Goal: Information Seeking & Learning: Learn about a topic

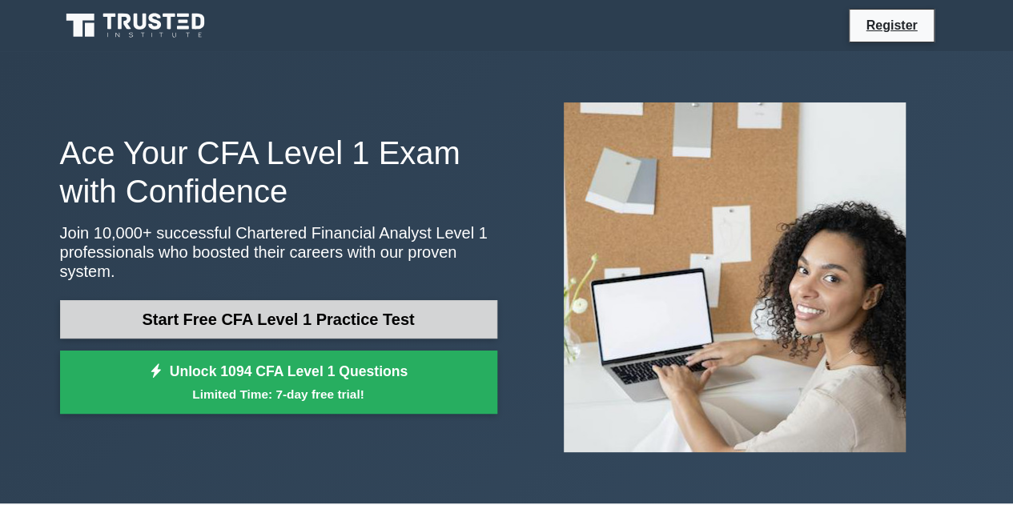
click at [336, 317] on link "Start Free CFA Level 1 Practice Test" at bounding box center [278, 319] width 437 height 38
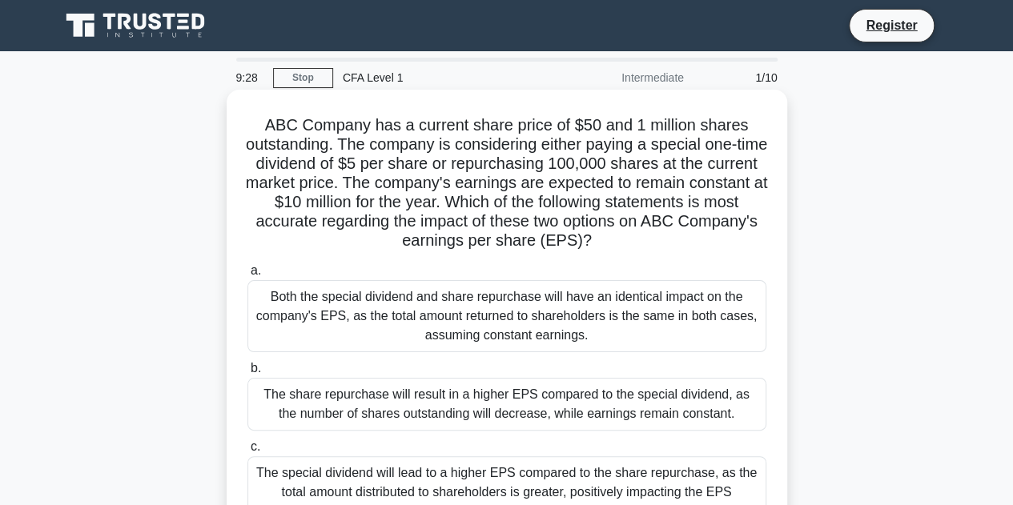
scroll to position [160, 0]
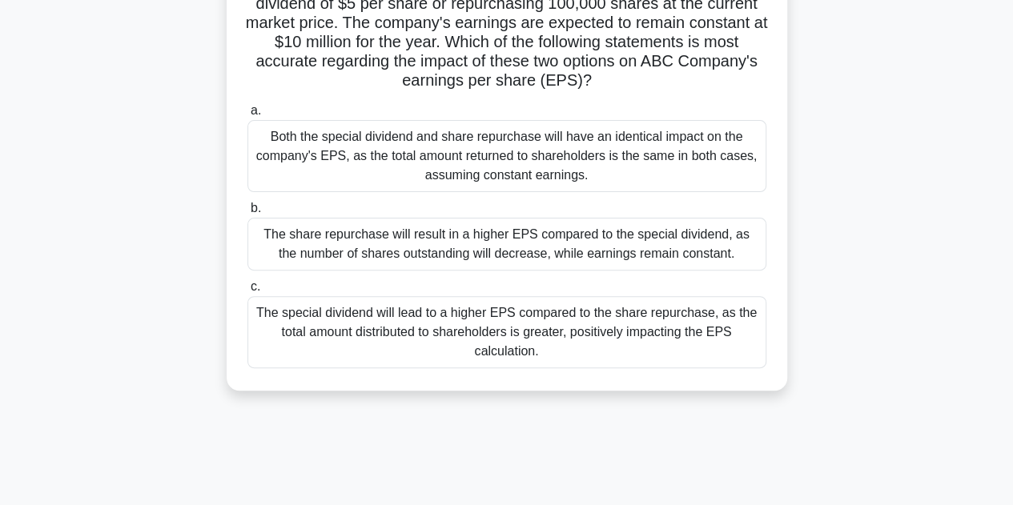
click at [568, 247] on div "The share repurchase will result in a higher EPS compared to the special divide…" at bounding box center [507, 244] width 519 height 53
click at [248, 214] on input "b. The share repurchase will result in a higher EPS compared to the special div…" at bounding box center [248, 208] width 0 height 10
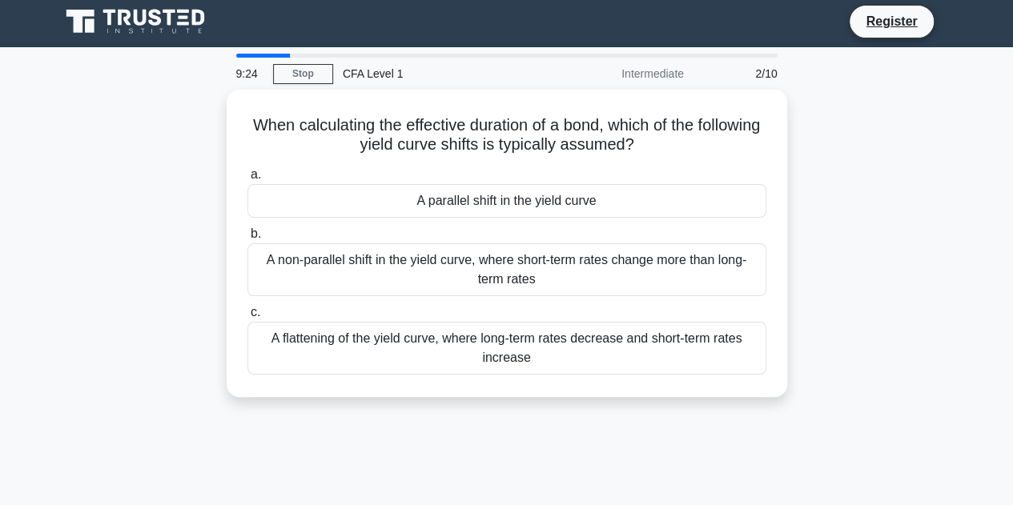
scroll to position [0, 0]
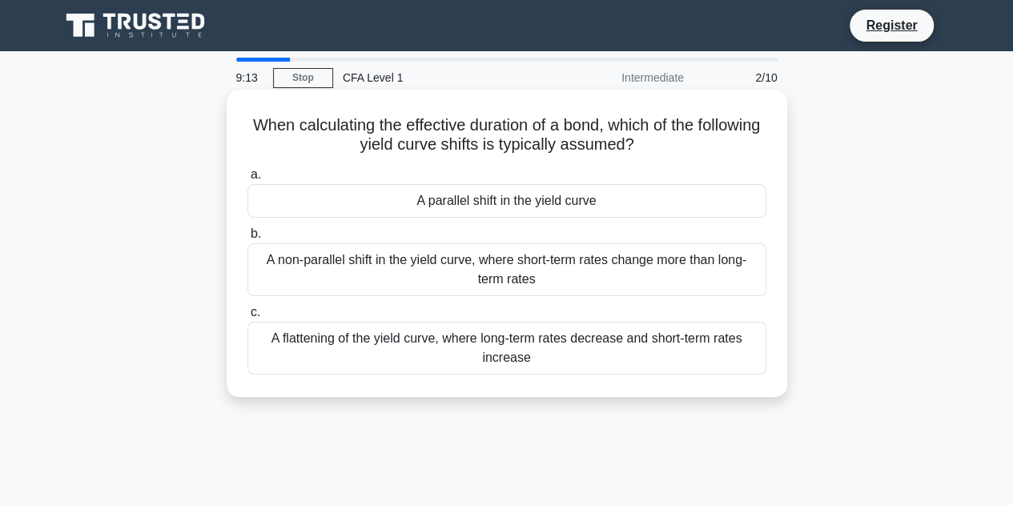
click at [643, 280] on div "A non-parallel shift in the yield curve, where short-term rates change more tha…" at bounding box center [507, 270] width 519 height 53
click at [248, 240] on input "b. A non-parallel shift in the yield curve, where short-term rates change more …" at bounding box center [248, 234] width 0 height 10
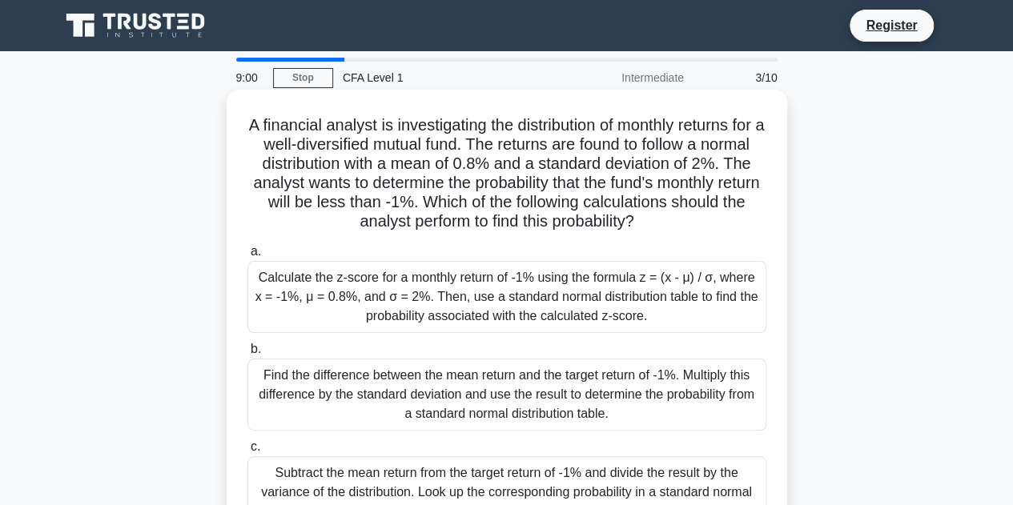
scroll to position [80, 0]
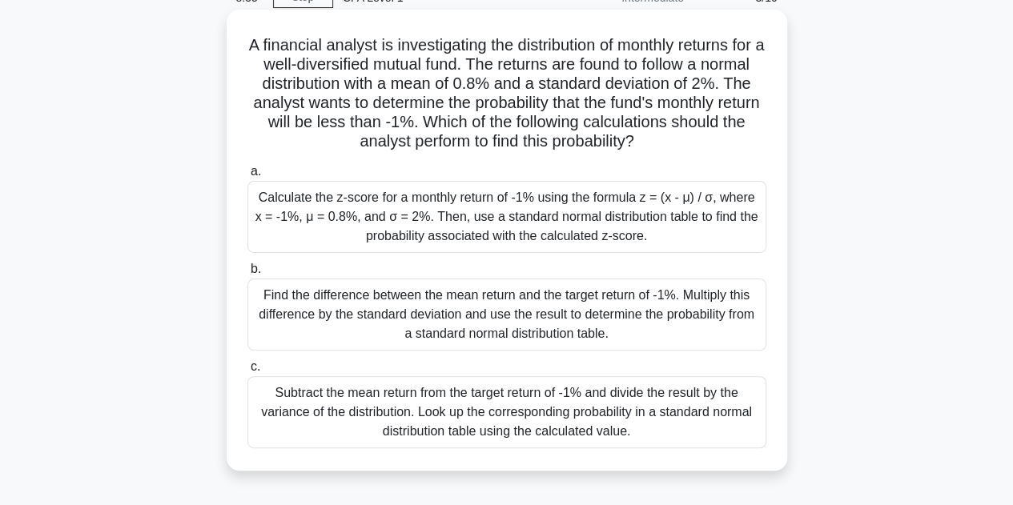
click at [602, 299] on div "Find the difference between the mean return and the target return of -1%. Multi…" at bounding box center [507, 315] width 519 height 72
click at [248, 275] on input "b. Find the difference between the mean return and the target return of -1%. Mu…" at bounding box center [248, 269] width 0 height 10
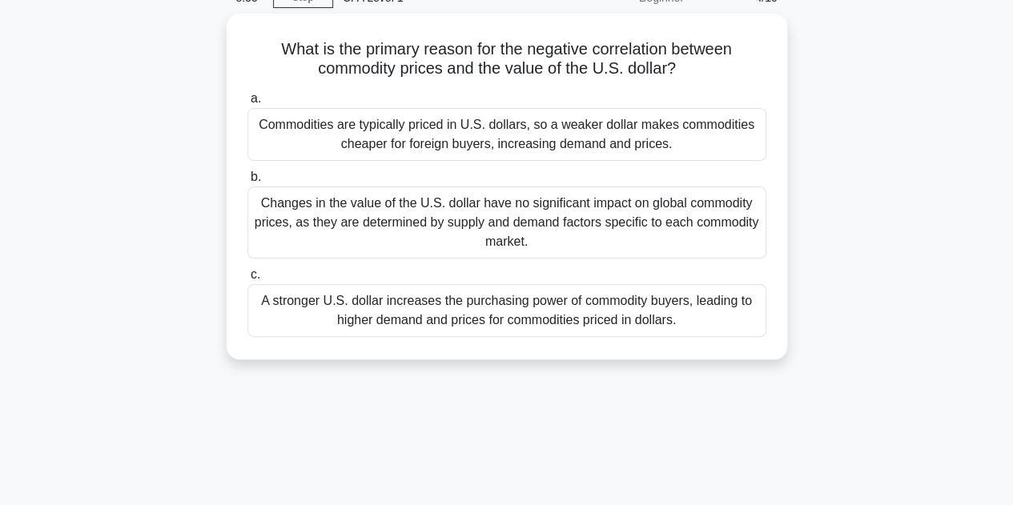
scroll to position [0, 0]
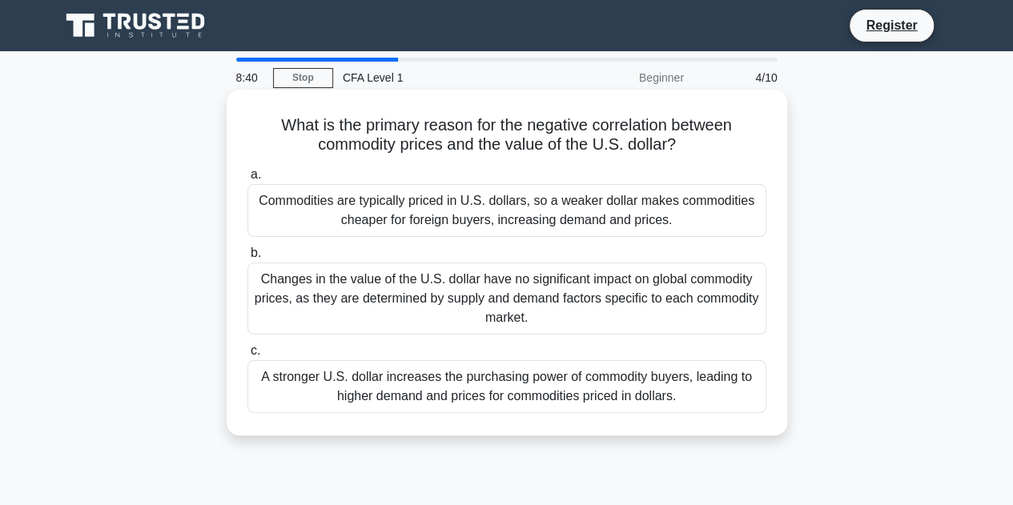
click at [628, 320] on div "Changes in the value of the U.S. dollar have no significant impact on global co…" at bounding box center [507, 299] width 519 height 72
click at [248, 259] on input "b. Changes in the value of the U.S. dollar have no significant impact on global…" at bounding box center [248, 253] width 0 height 10
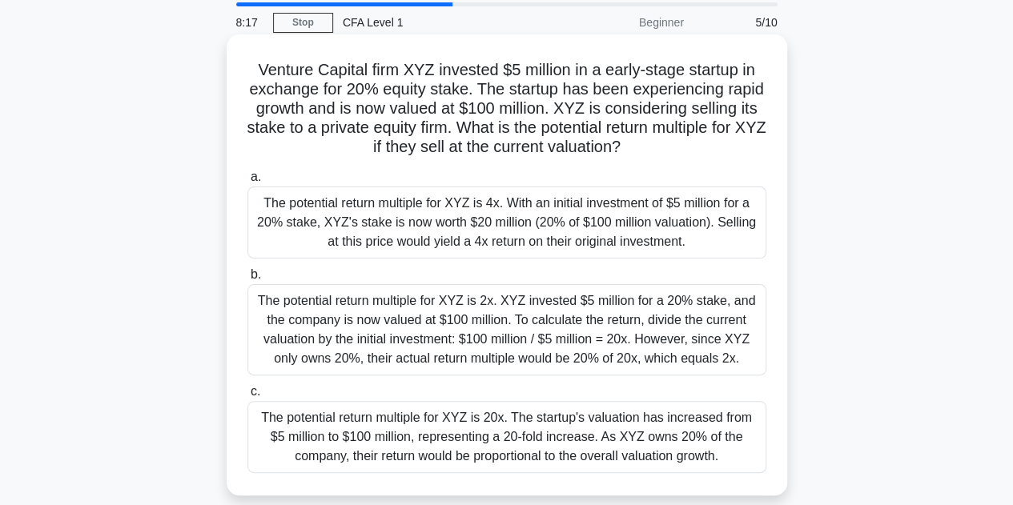
scroll to position [80, 0]
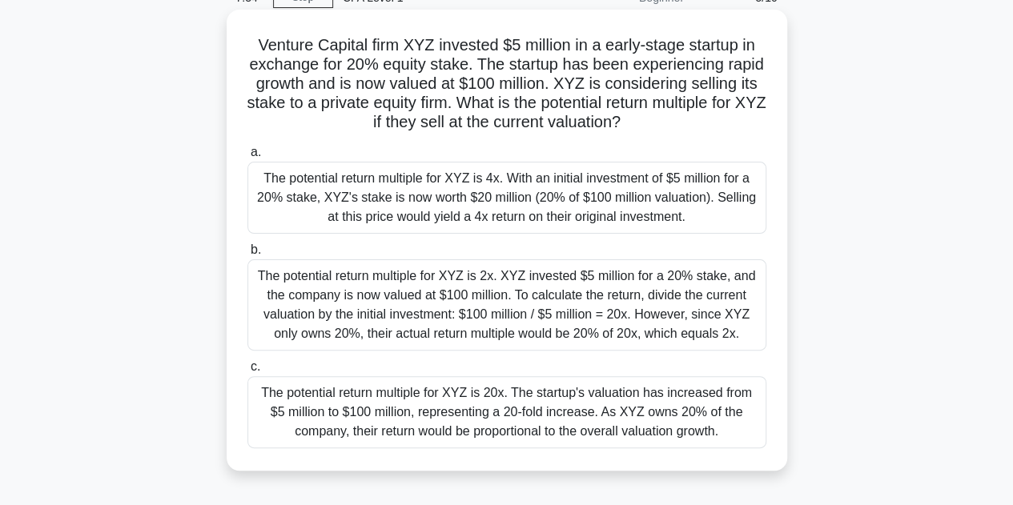
click at [429, 172] on div "The potential return multiple for XYZ is 4x. With an initial investment of $5 m…" at bounding box center [507, 198] width 519 height 72
click at [248, 158] on input "a. The potential return multiple for XYZ is 4x. With an initial investment of $…" at bounding box center [248, 152] width 0 height 10
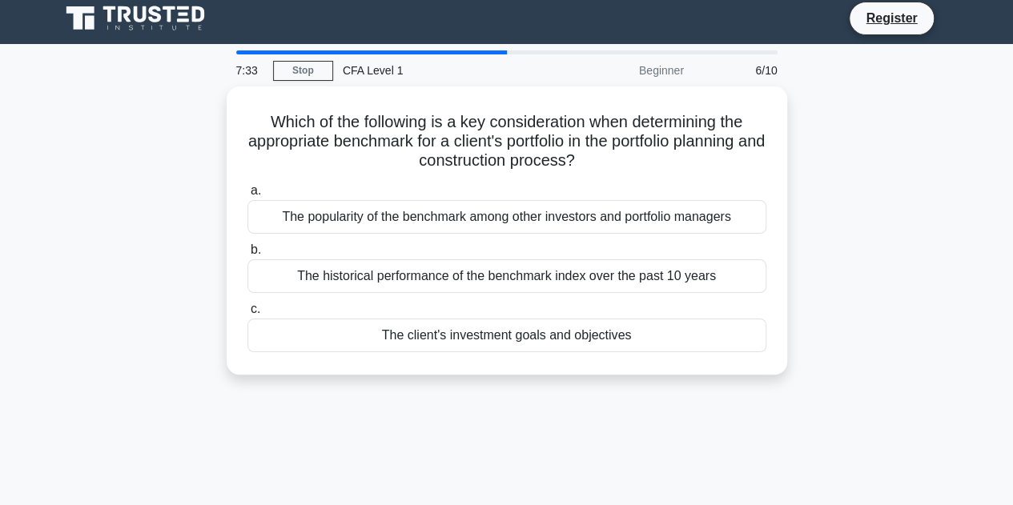
scroll to position [0, 0]
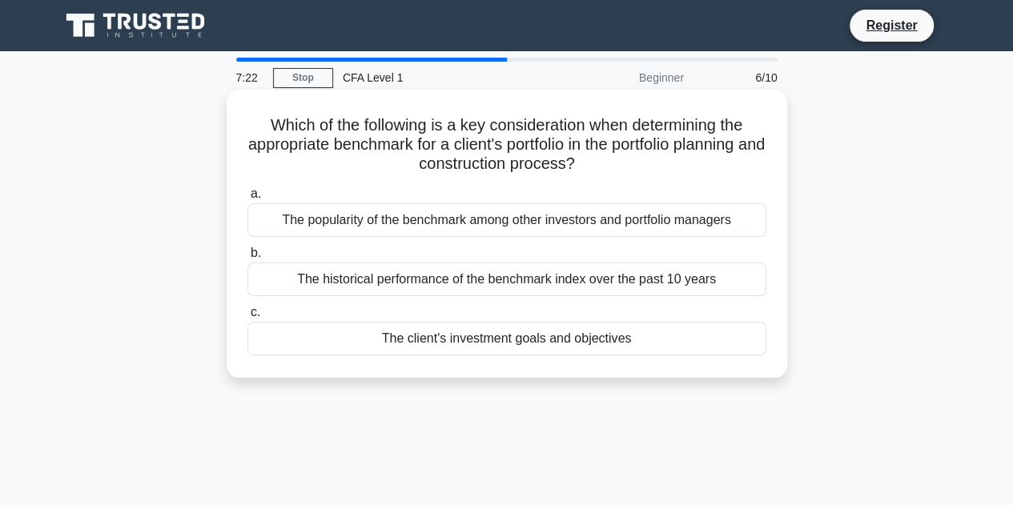
click at [625, 345] on div "The client's investment goals and objectives" at bounding box center [507, 339] width 519 height 34
click at [248, 318] on input "c. The client's investment goals and objectives" at bounding box center [248, 313] width 0 height 10
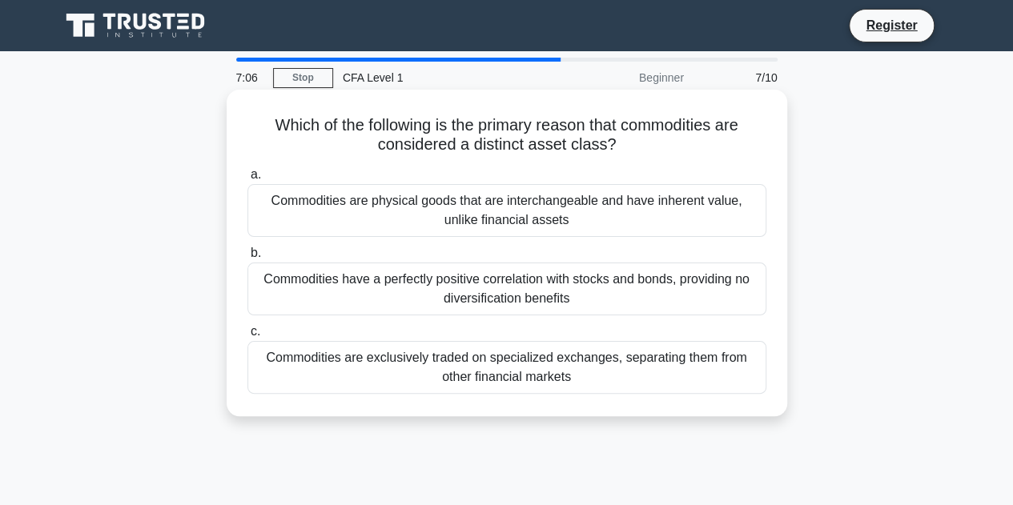
click at [614, 363] on div "Commodities are exclusively traded on specialized exchanges, separating them fr…" at bounding box center [507, 367] width 519 height 53
click at [248, 337] on input "c. Commodities are exclusively traded on specialized exchanges, separating them…" at bounding box center [248, 332] width 0 height 10
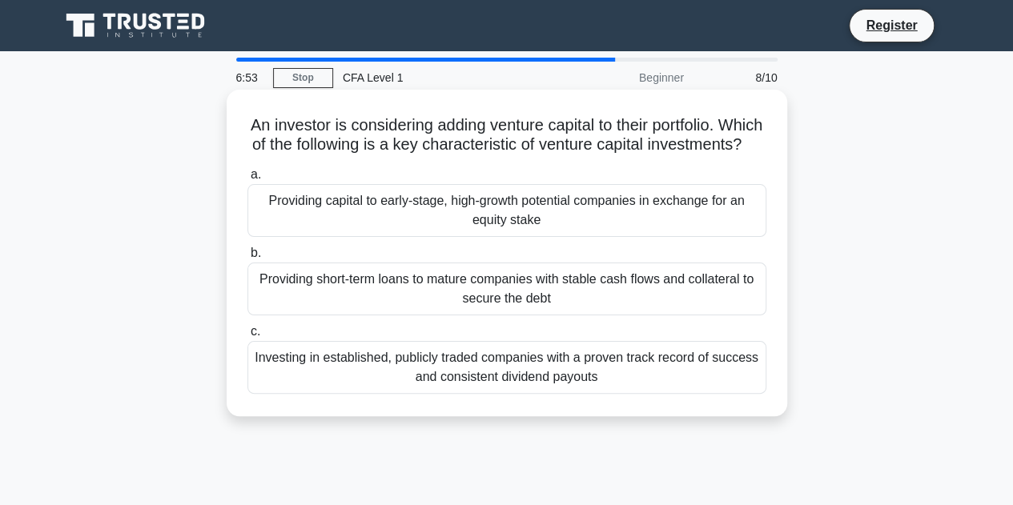
click at [583, 230] on div "Providing capital to early-stage, high-growth potential companies in exchange f…" at bounding box center [507, 210] width 519 height 53
click at [248, 180] on input "a. Providing capital to early-stage, high-growth potential companies in exchang…" at bounding box center [248, 175] width 0 height 10
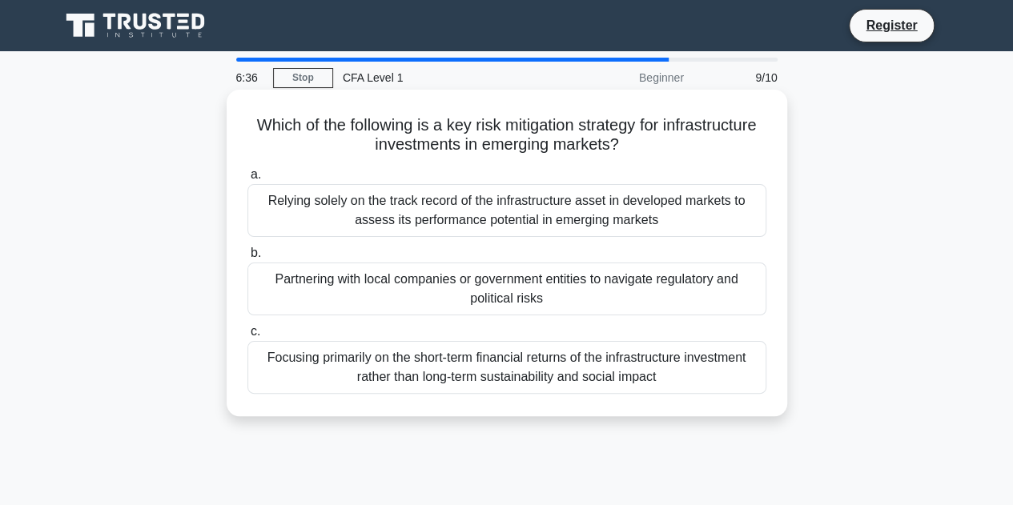
click at [607, 289] on div "Partnering with local companies or government entities to navigate regulatory a…" at bounding box center [507, 289] width 519 height 53
click at [248, 259] on input "b. Partnering with local companies or government entities to navigate regulator…" at bounding box center [248, 253] width 0 height 10
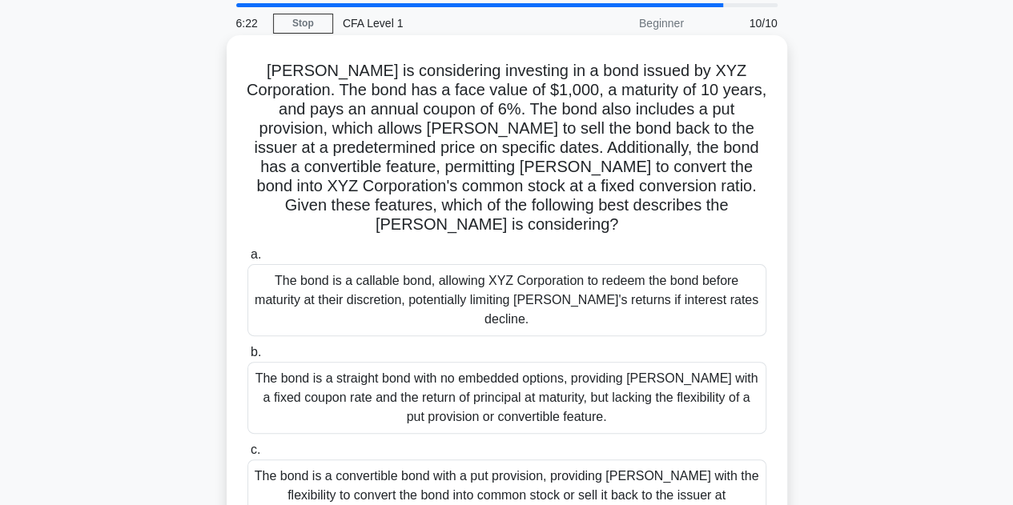
scroll to position [80, 0]
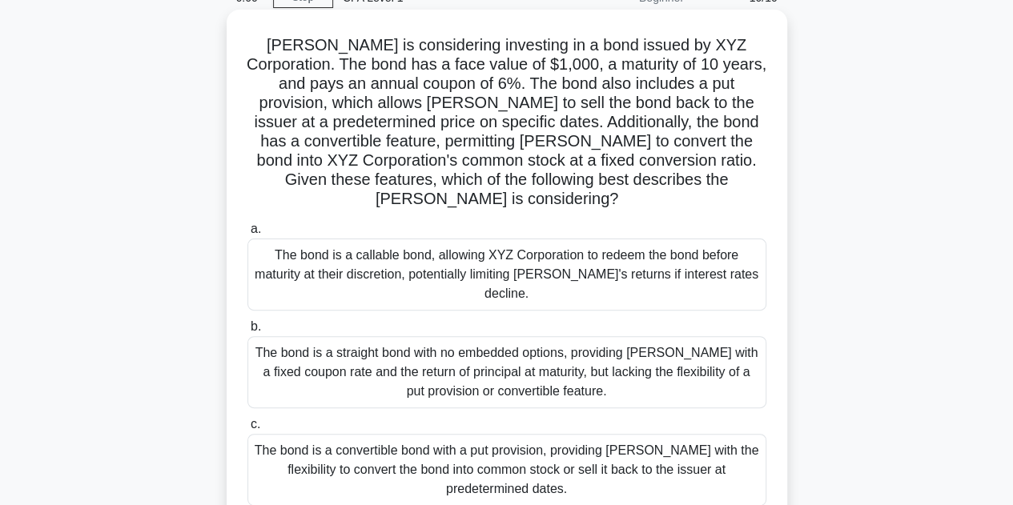
click at [715, 434] on div "The bond is a convertible bond with a put provision, providing Mary with the fl…" at bounding box center [507, 470] width 519 height 72
click at [248, 425] on input "c. The bond is a convertible bond with a put provision, providing Mary with the…" at bounding box center [248, 425] width 0 height 10
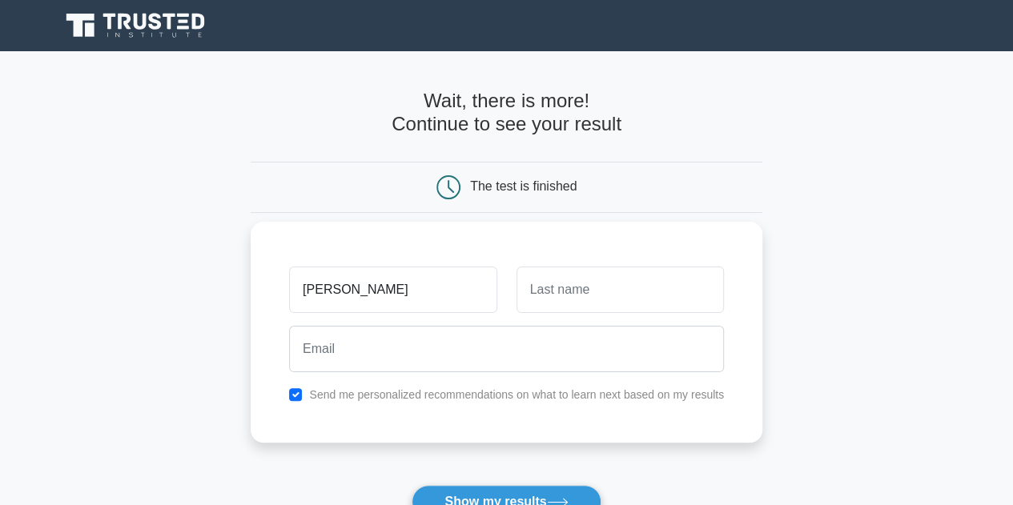
type input "Yvonne"
type input "Choo"
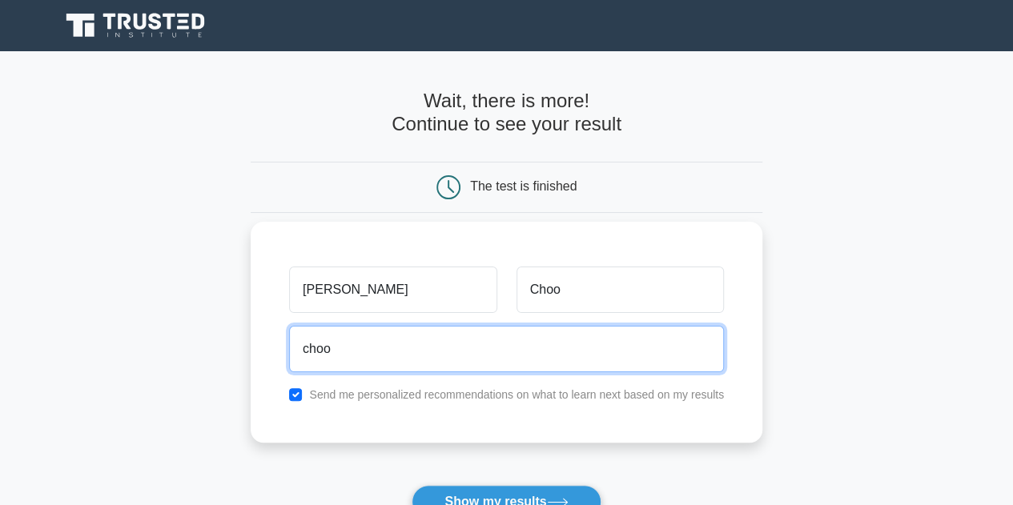
type input "choo288@gmail.com"
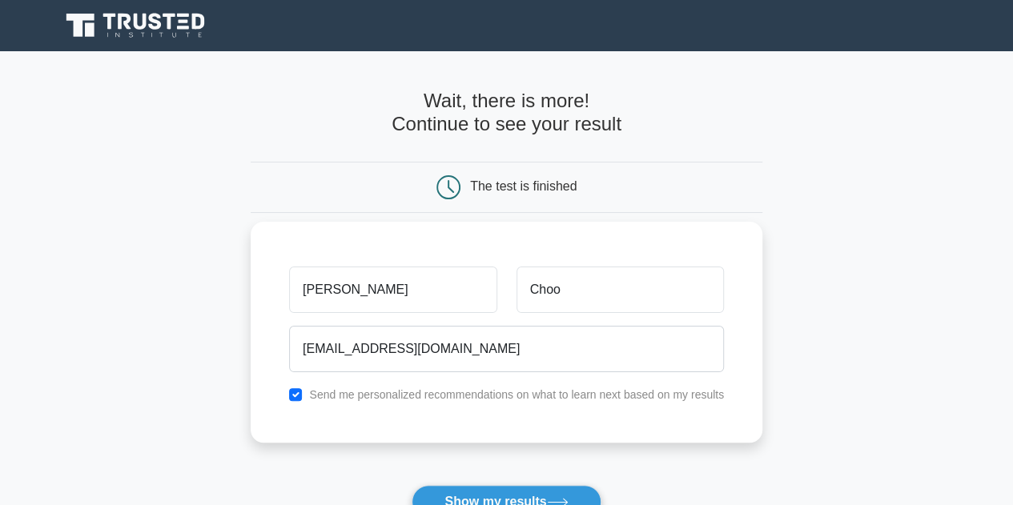
click at [359, 400] on label "Send me personalized recommendations on what to learn next based on my results" at bounding box center [516, 395] width 415 height 13
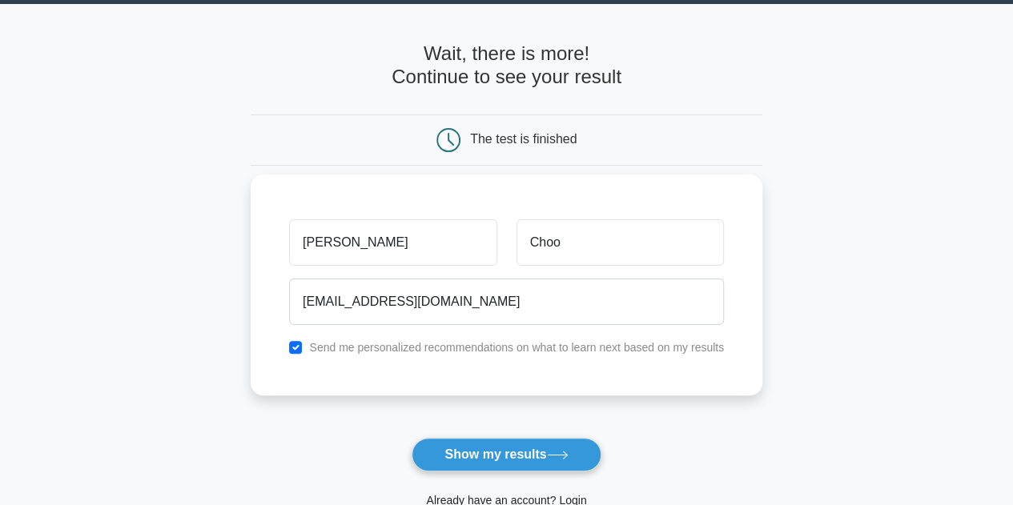
scroll to position [80, 0]
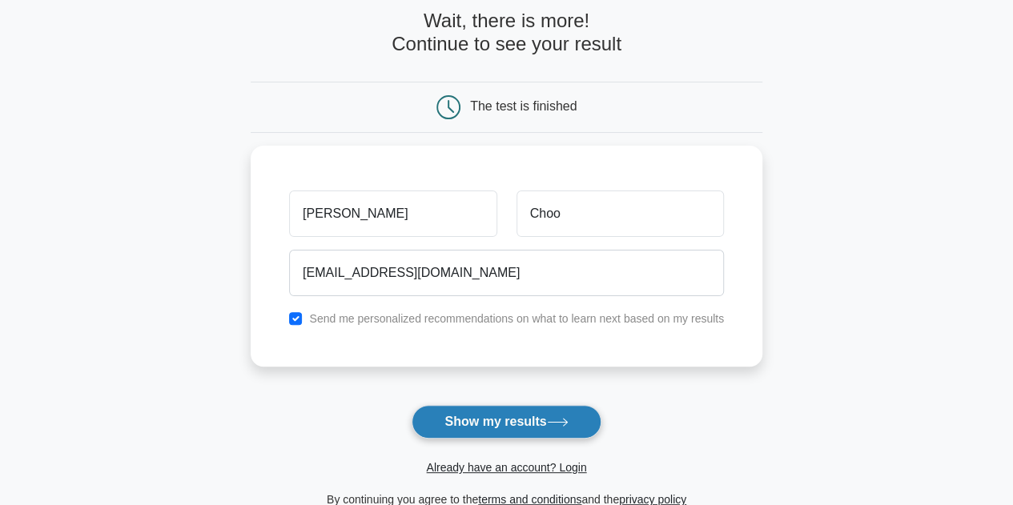
click at [473, 421] on button "Show my results" at bounding box center [506, 422] width 189 height 34
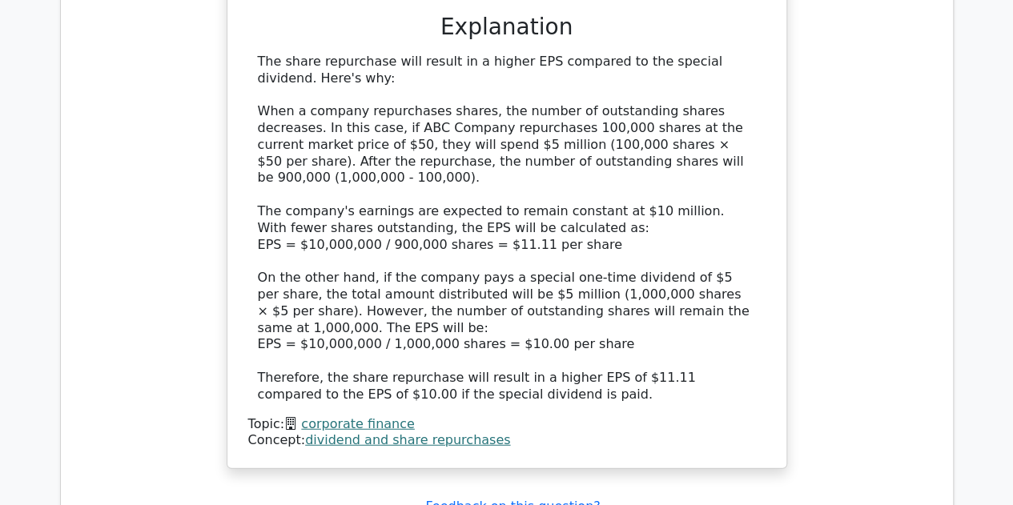
scroll to position [1842, 0]
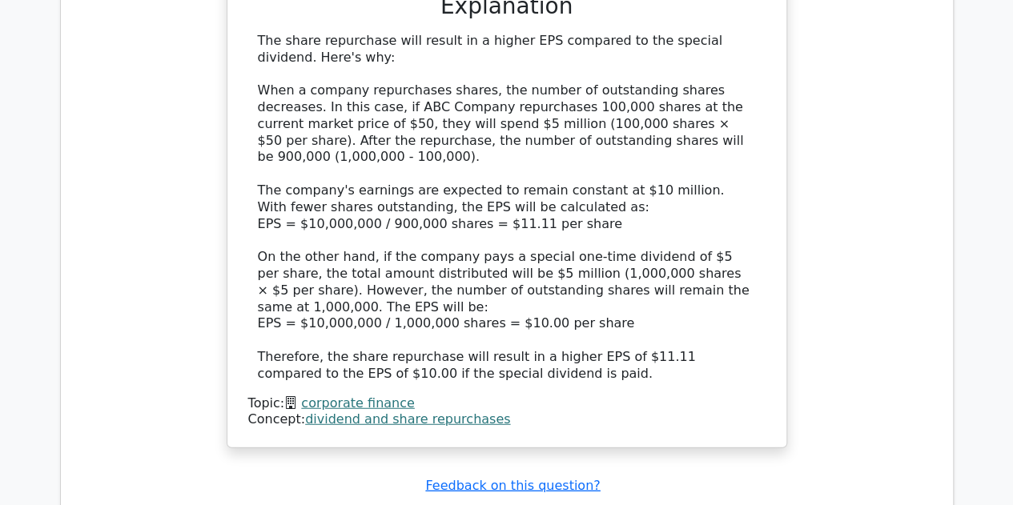
click at [656, 396] on div "Topic: corporate finance" at bounding box center [506, 404] width 517 height 17
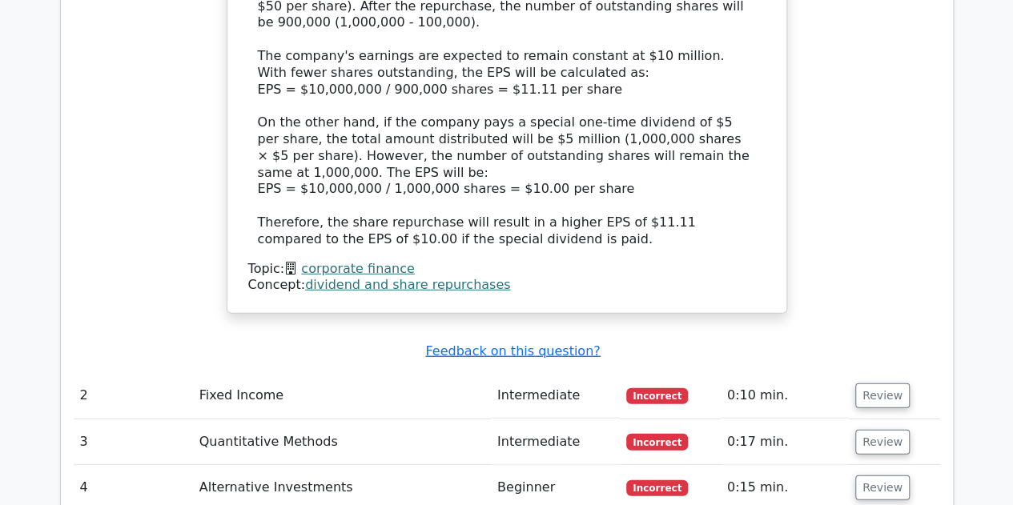
scroll to position [2003, 0]
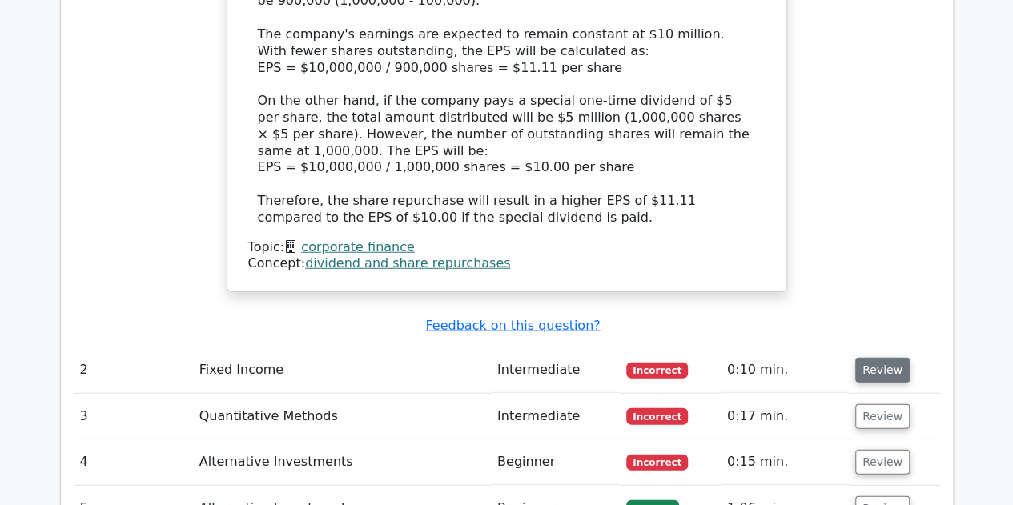
click at [896, 358] on button "Review" at bounding box center [883, 370] width 54 height 25
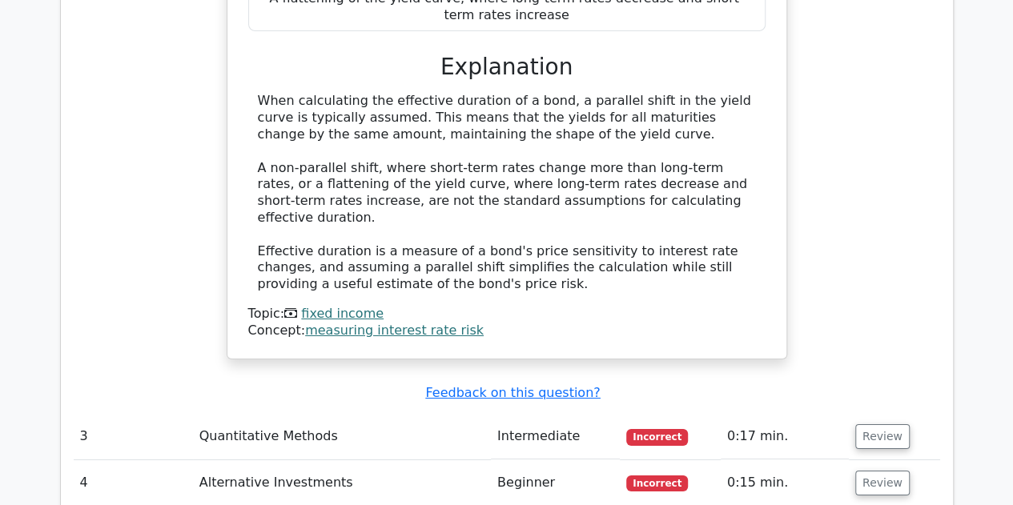
scroll to position [2644, 0]
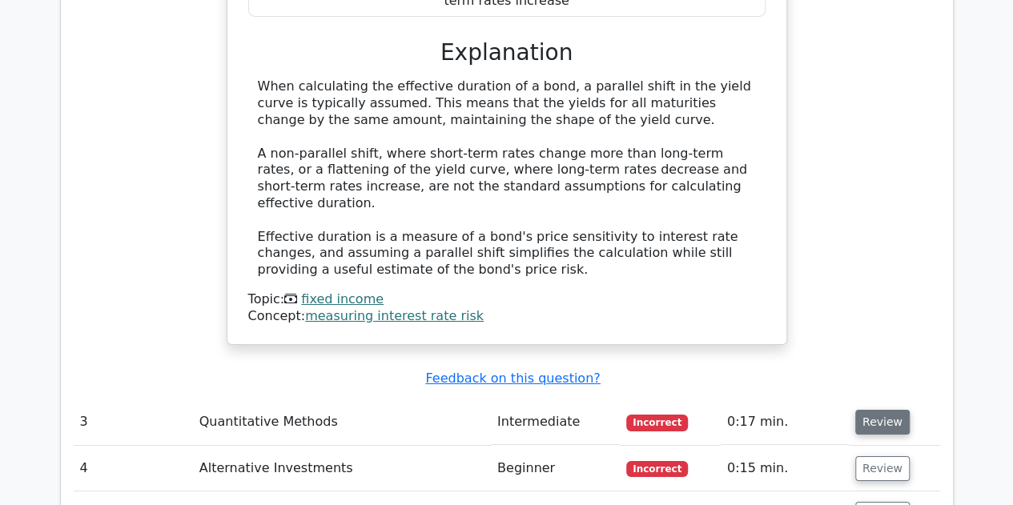
click at [882, 410] on button "Review" at bounding box center [883, 422] width 54 height 25
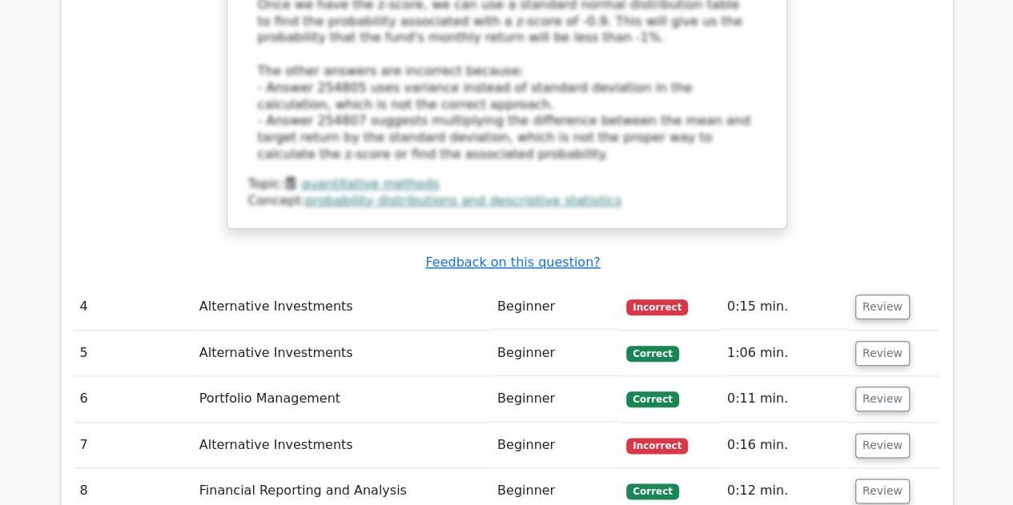
scroll to position [3685, 0]
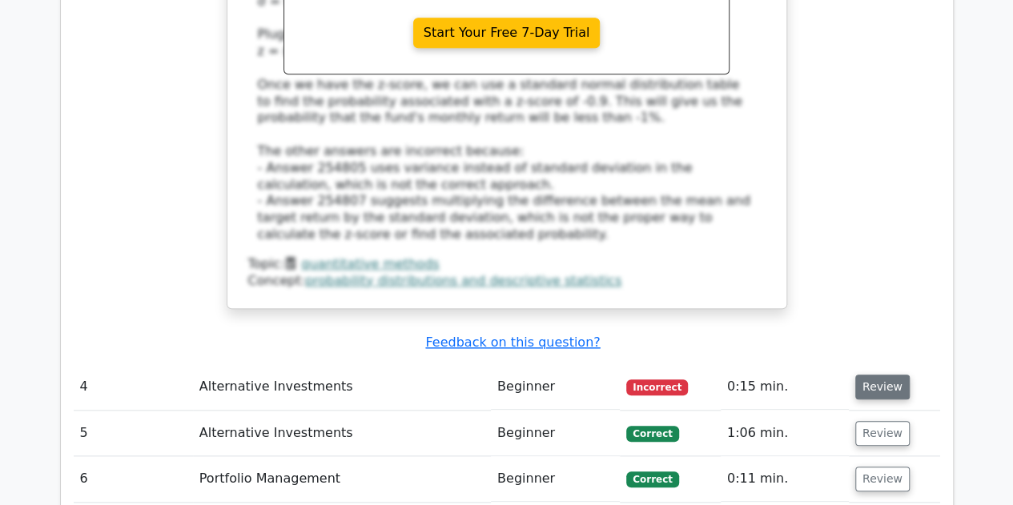
click at [873, 375] on button "Review" at bounding box center [883, 387] width 54 height 25
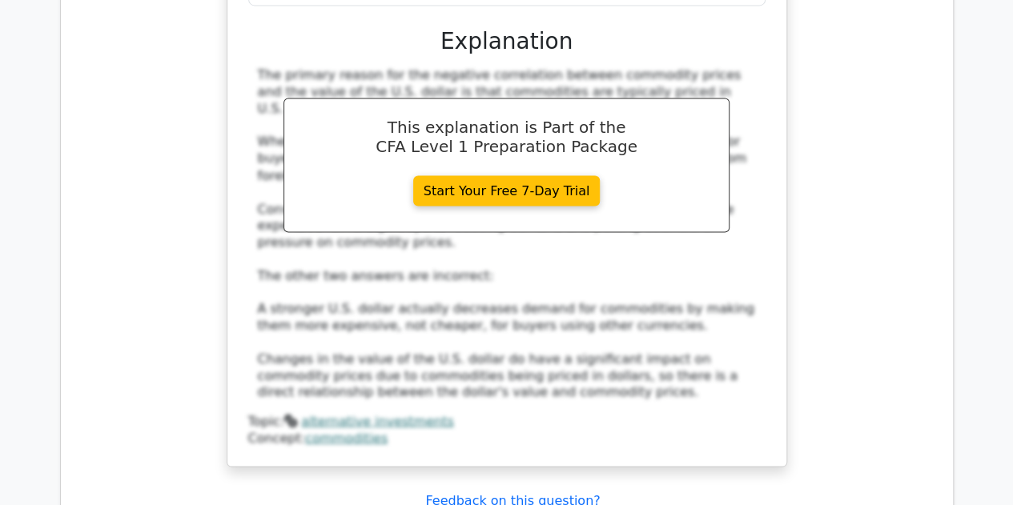
scroll to position [4486, 0]
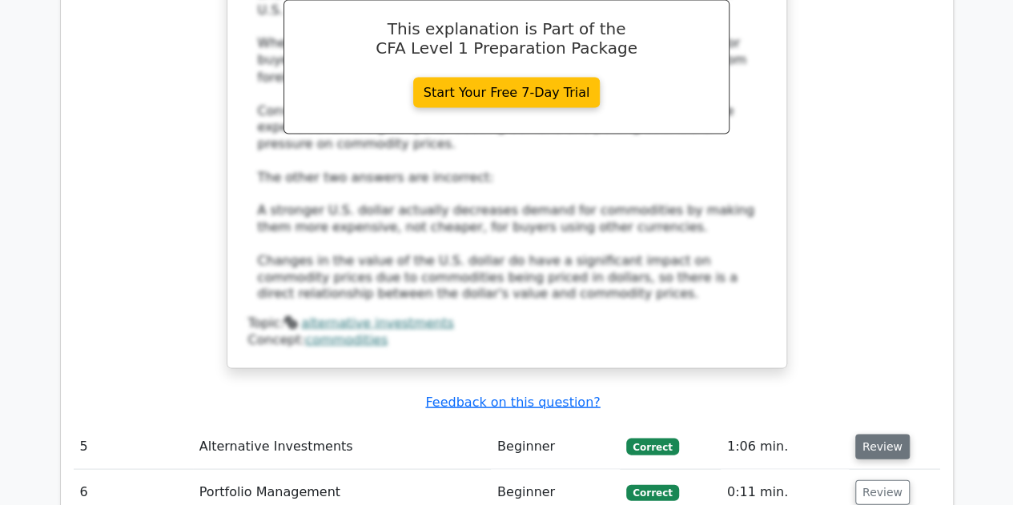
click at [879, 434] on button "Review" at bounding box center [883, 446] width 54 height 25
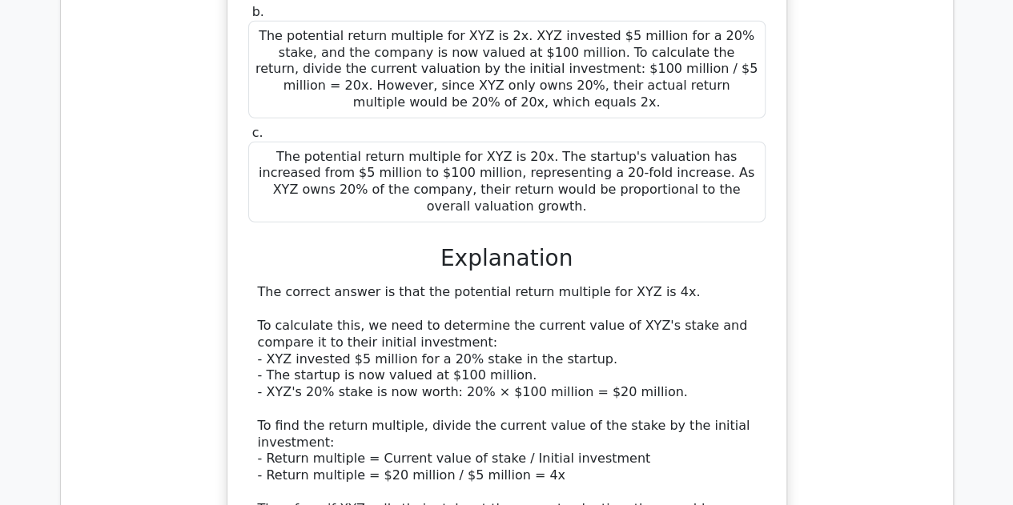
scroll to position [5447, 0]
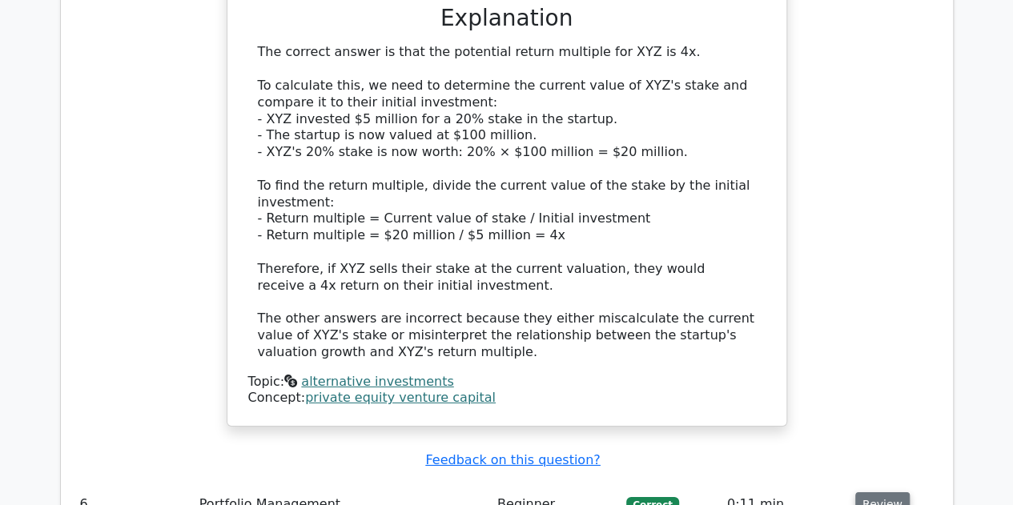
click at [883, 493] on button "Review" at bounding box center [883, 505] width 54 height 25
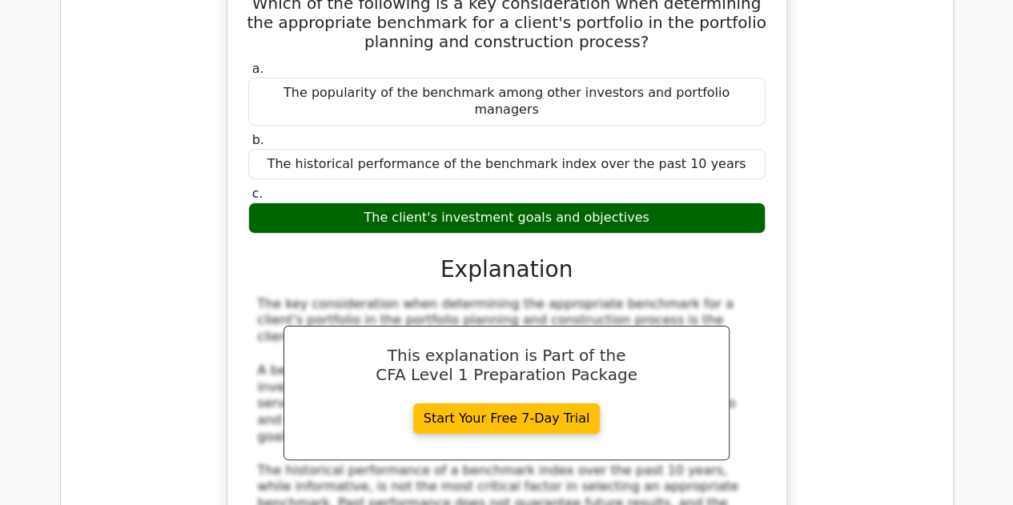
scroll to position [6248, 0]
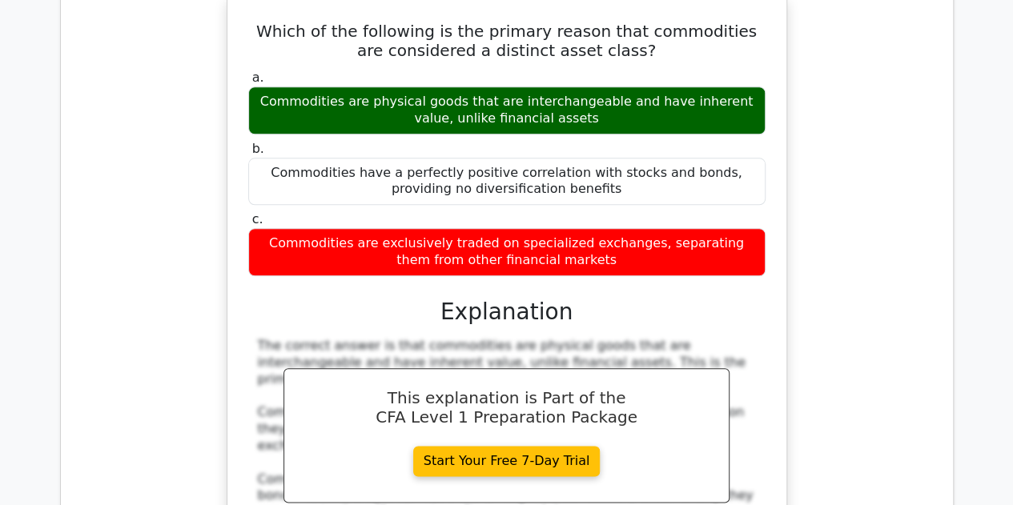
scroll to position [6889, 0]
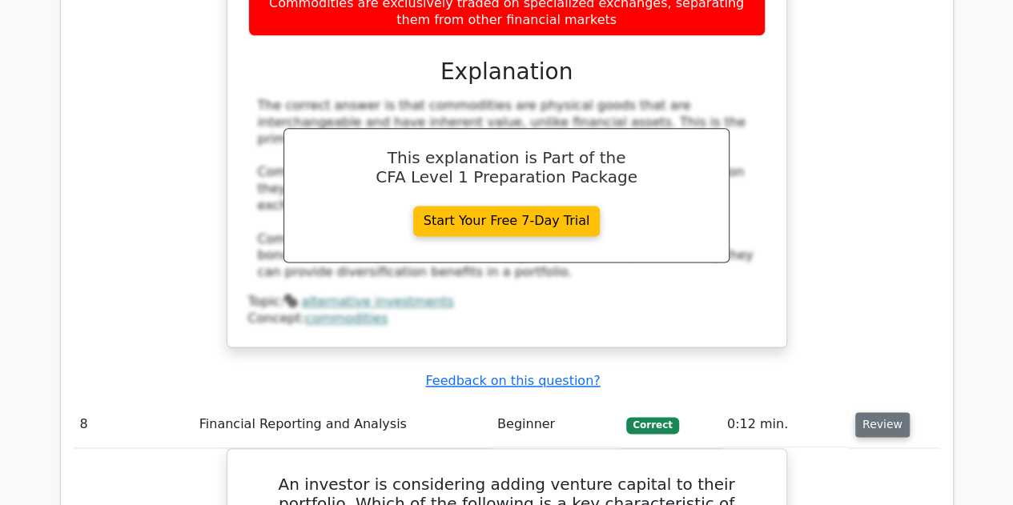
scroll to position [7450, 0]
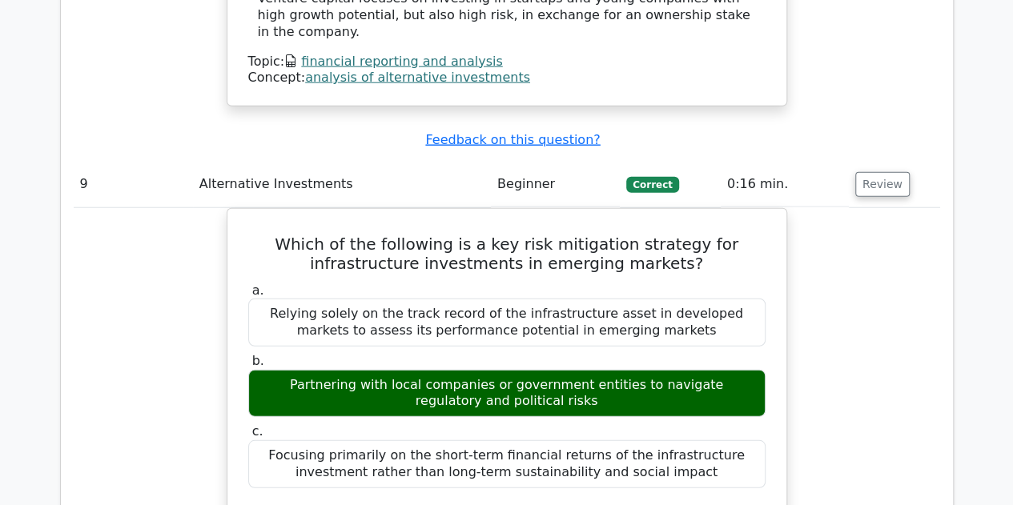
scroll to position [8331, 0]
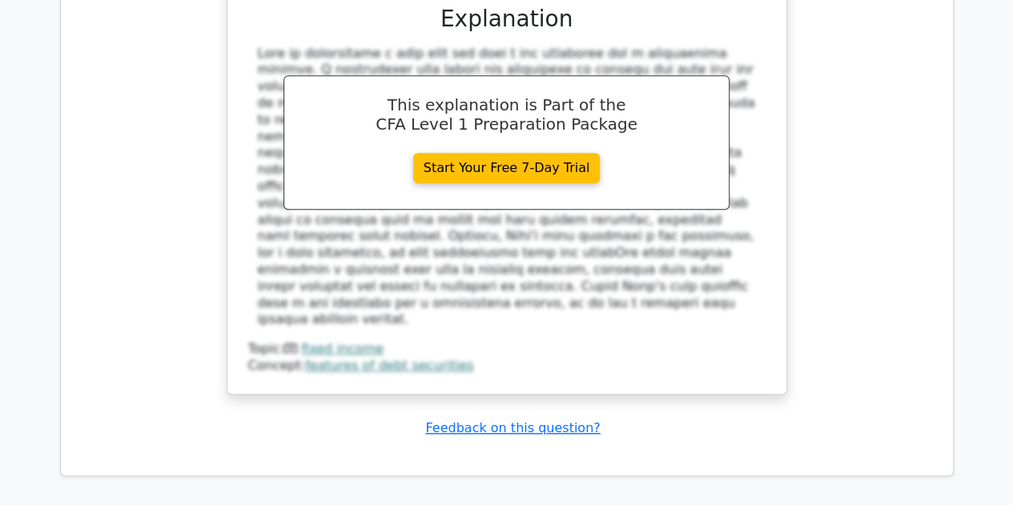
scroll to position [9613, 0]
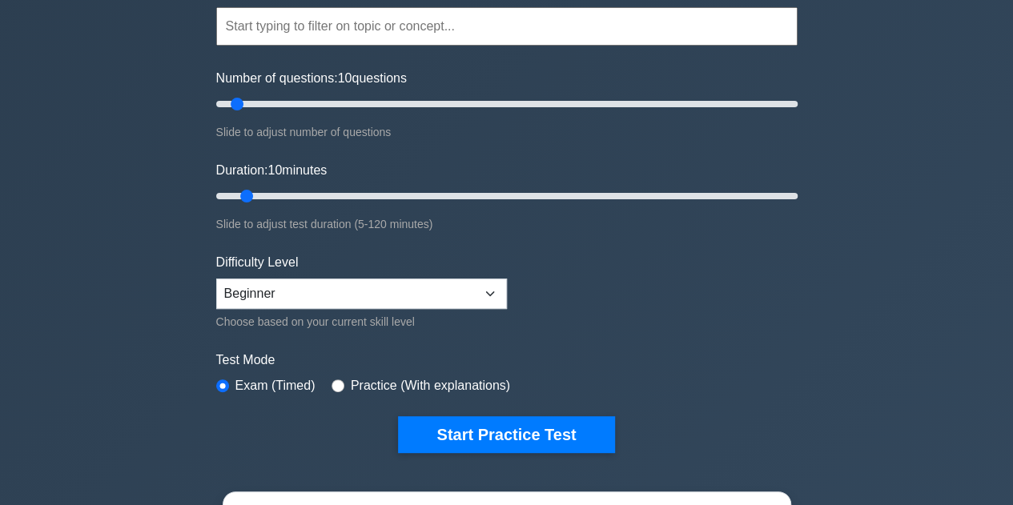
scroll to position [160, 0]
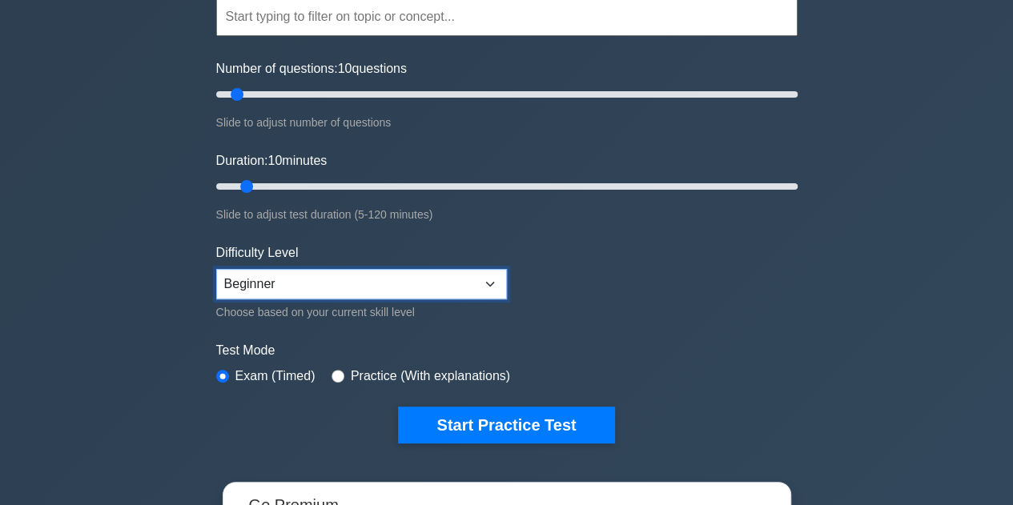
click at [343, 286] on select "Beginner Intermediate Expert" at bounding box center [361, 284] width 291 height 30
select select "intermediate"
click at [216, 269] on select "Beginner Intermediate Expert" at bounding box center [361, 284] width 291 height 30
click at [560, 347] on label "Test Mode" at bounding box center [507, 350] width 582 height 19
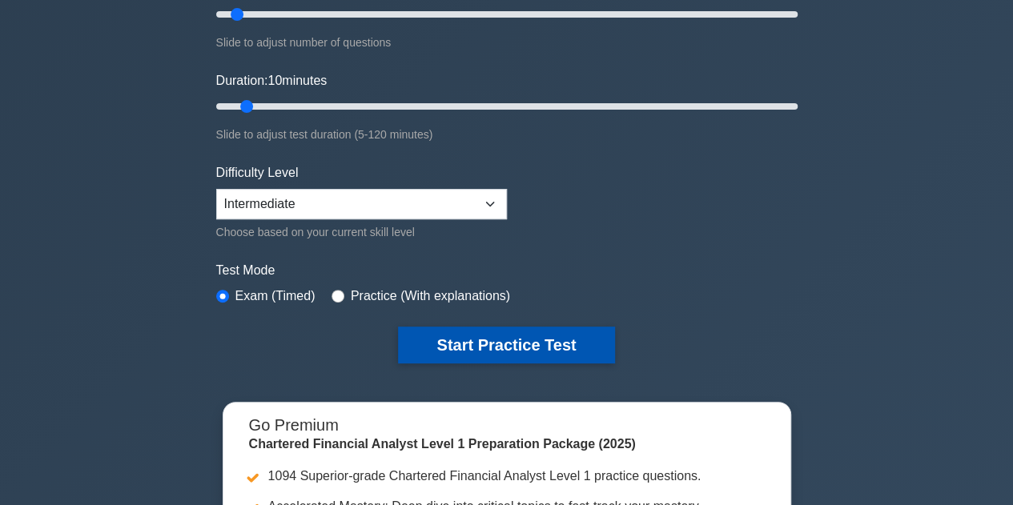
click at [560, 345] on button "Start Practice Test" at bounding box center [506, 345] width 216 height 37
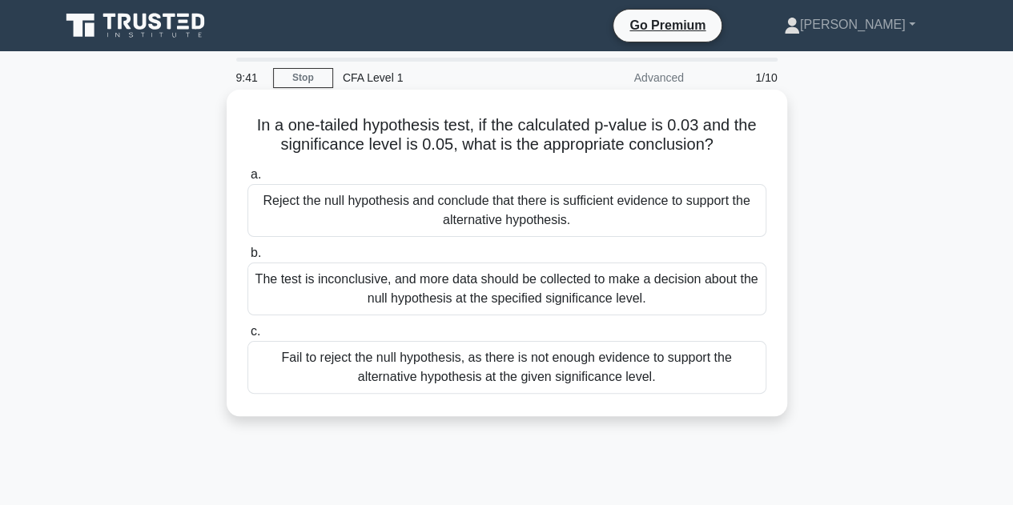
click at [370, 296] on div "The test is inconclusive, and more data should be collected to make a decision …" at bounding box center [507, 289] width 519 height 53
click at [248, 259] on input "b. The test is inconclusive, and more data should be collected to make a decisi…" at bounding box center [248, 253] width 0 height 10
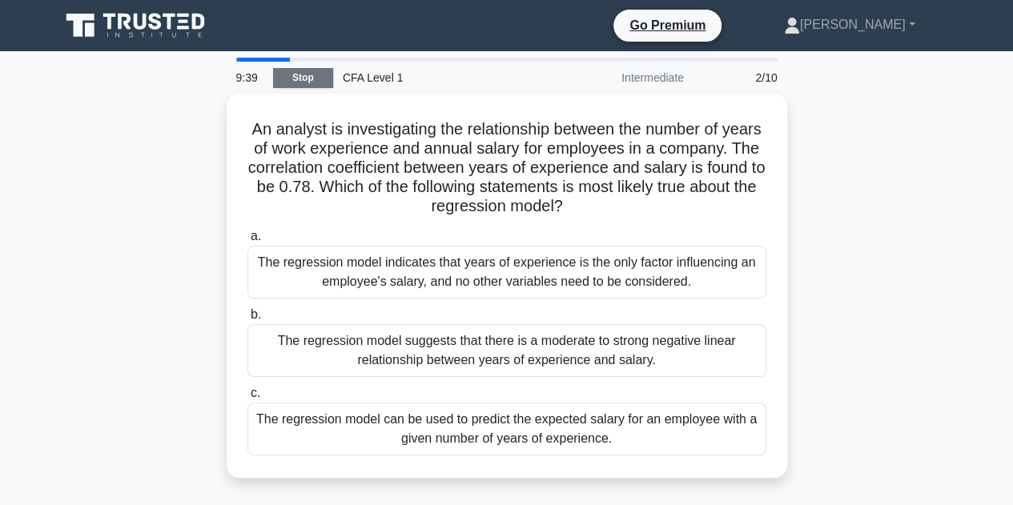
click at [312, 77] on link "Stop" at bounding box center [303, 78] width 60 height 20
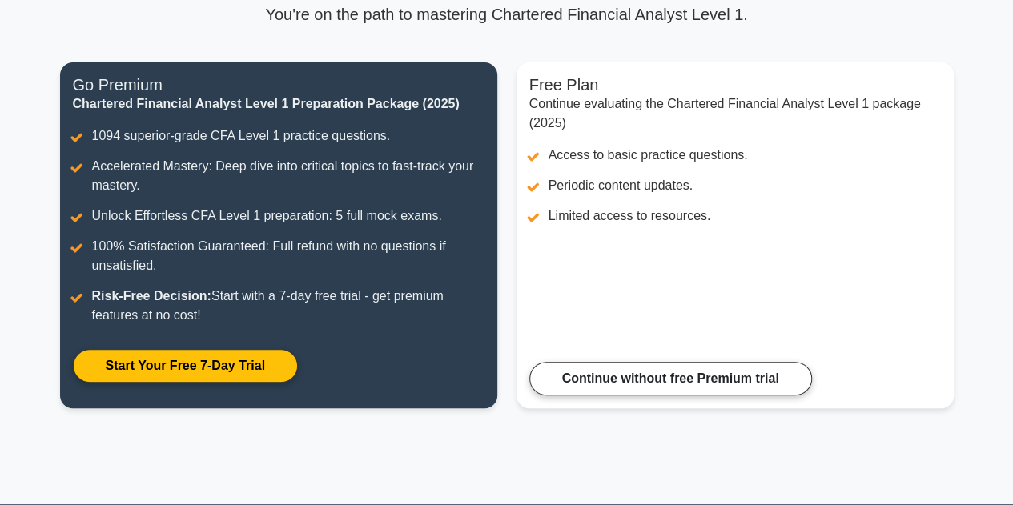
scroll to position [160, 0]
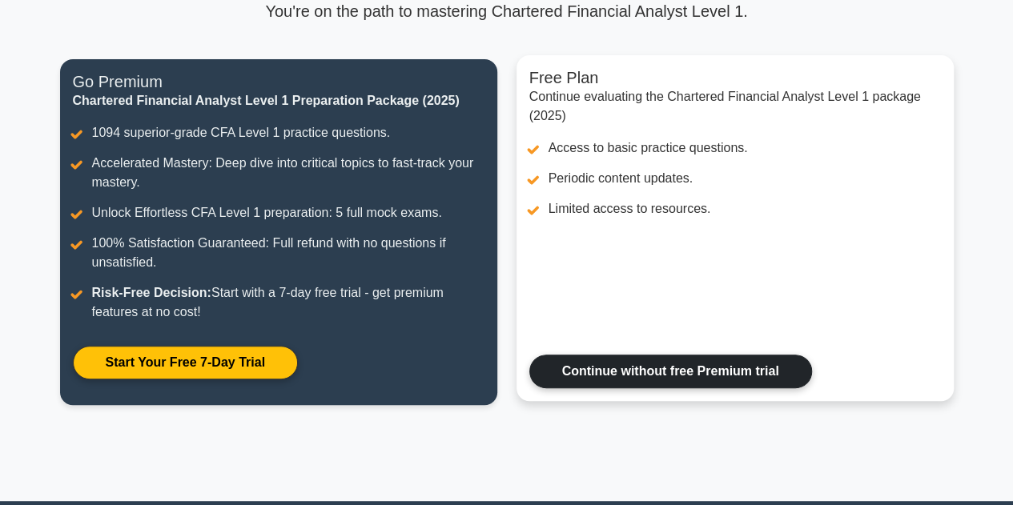
click at [691, 379] on link "Continue without free Premium trial" at bounding box center [671, 372] width 283 height 34
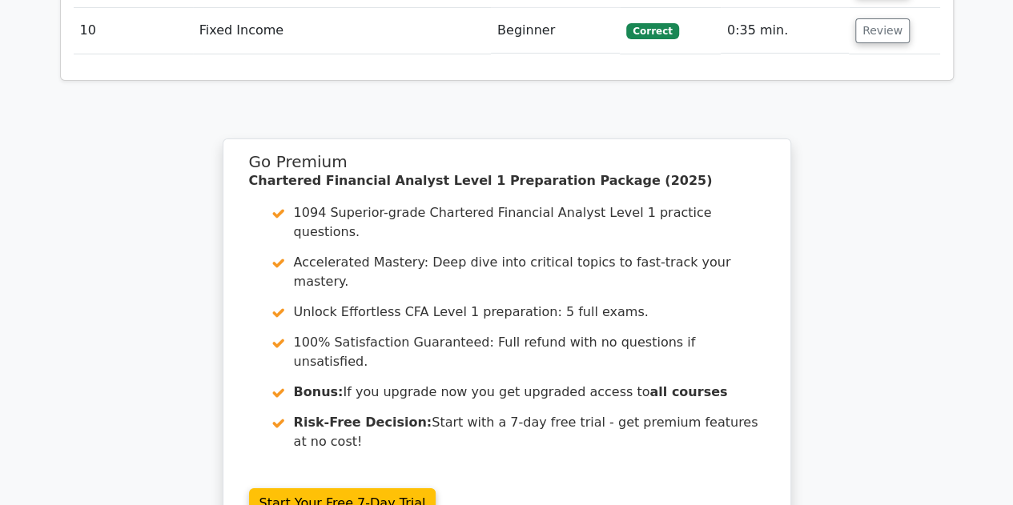
scroll to position [2849, 0]
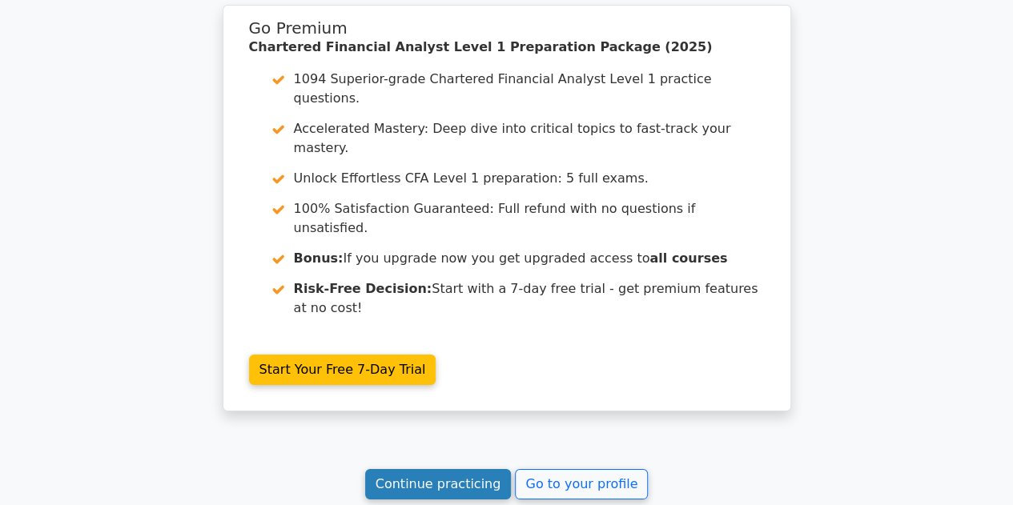
click at [442, 469] on link "Continue practicing" at bounding box center [438, 484] width 147 height 30
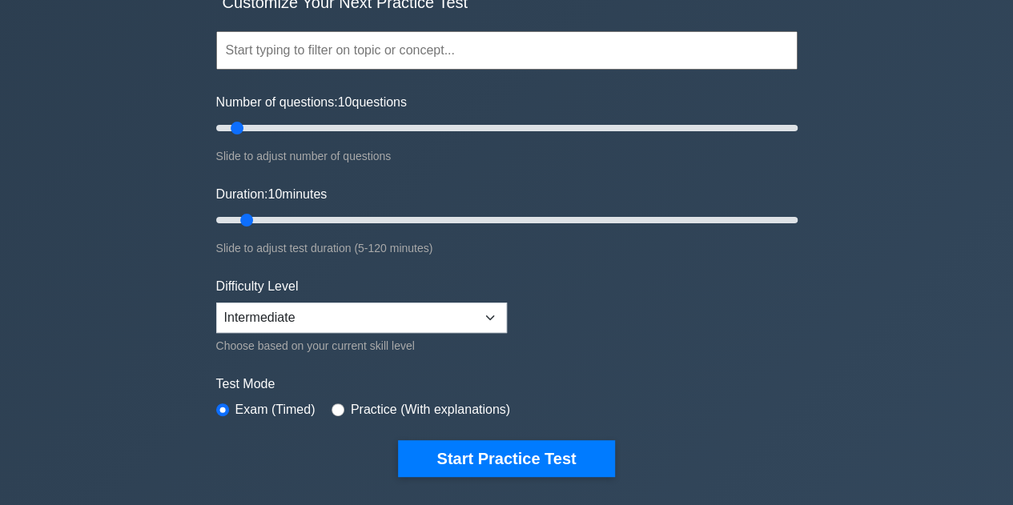
scroll to position [160, 0]
